Goal: Navigation & Orientation: Find specific page/section

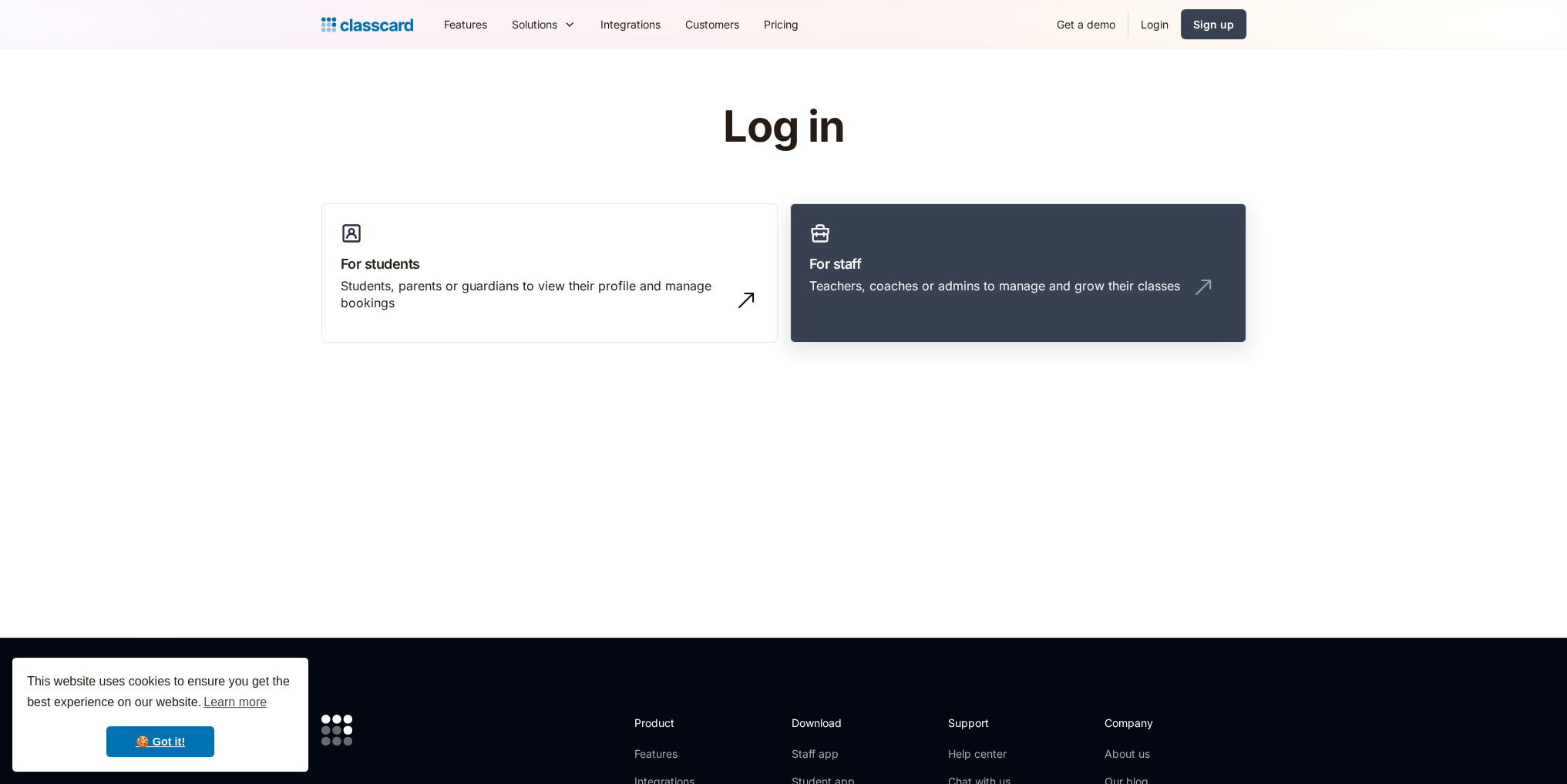
click at [1041, 292] on div "Teachers, coaches or admins to manage and grow their classes" at bounding box center [994, 285] width 370 height 17
click at [916, 274] on link "For staff Teachers, coaches or admins to manage and grow their classes" at bounding box center [1017, 273] width 456 height 140
click at [981, 261] on h3 "For staff" at bounding box center [1017, 264] width 418 height 21
